Goal: Information Seeking & Learning: Find specific fact

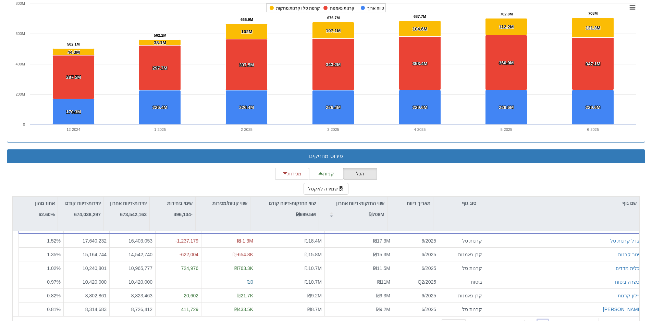
scroll to position [590, 0]
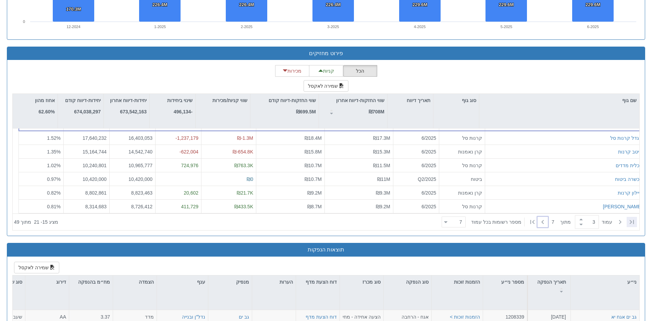
click at [629, 220] on icon at bounding box center [632, 222] width 8 height 8
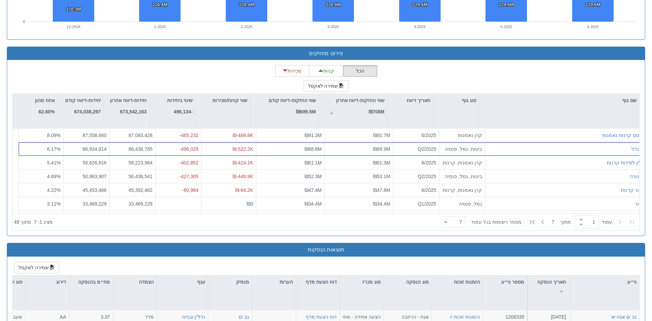
scroll to position [0, 0]
click at [543, 221] on icon at bounding box center [543, 222] width 8 height 8
click at [561, 175] on div "הראל" at bounding box center [565, 176] width 155 height 7
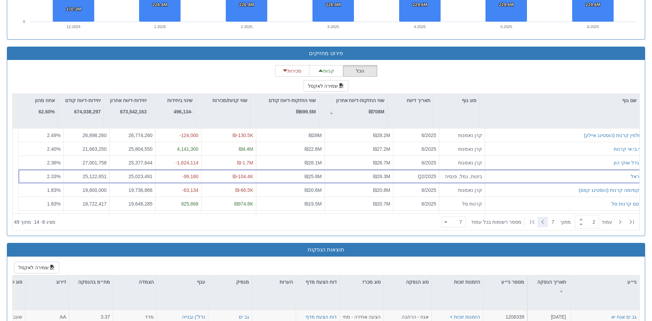
click at [541, 220] on icon at bounding box center [542, 222] width 2 height 4
click at [543, 220] on icon at bounding box center [543, 222] width 8 height 8
click at [636, 222] on div at bounding box center [632, 222] width 10 height 10
type input "1"
click at [596, 147] on div "מגדל" at bounding box center [565, 149] width 155 height 7
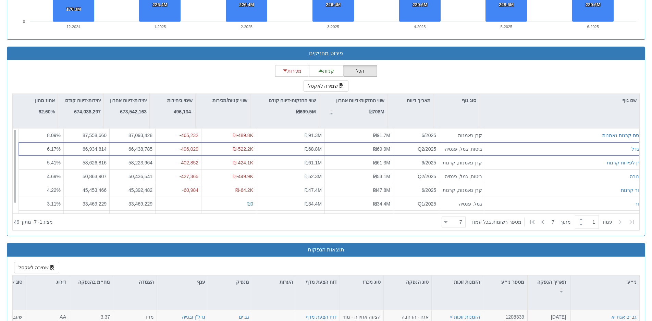
click at [596, 147] on div "מגדל" at bounding box center [565, 149] width 155 height 7
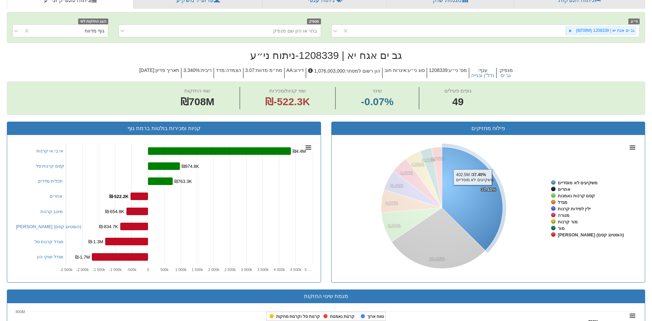
scroll to position [110, 0]
